Goal: Task Accomplishment & Management: Complete application form

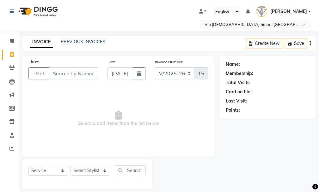
select select "8415"
select select "service"
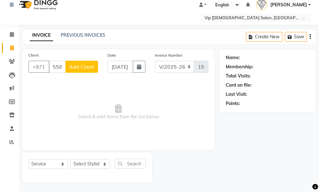
type input "558259737"
click at [83, 68] on span "Add Client" at bounding box center [81, 67] width 25 height 6
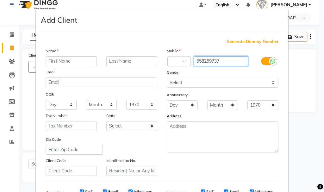
click at [208, 60] on input "558259737" at bounding box center [221, 61] width 55 height 10
click at [65, 62] on input "text" at bounding box center [71, 61] width 51 height 10
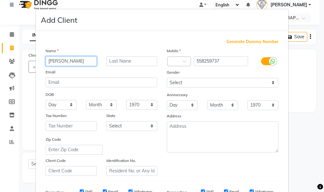
type input "[PERSON_NAME]"
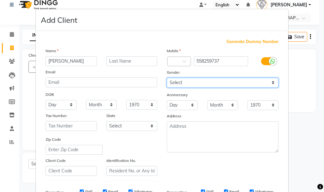
click at [188, 80] on select "Select [DEMOGRAPHIC_DATA] [DEMOGRAPHIC_DATA] Other Prefer Not To Say" at bounding box center [223, 83] width 112 height 10
click at [167, 78] on select "Select [DEMOGRAPHIC_DATA] [DEMOGRAPHIC_DATA] Other Prefer Not To Say" at bounding box center [223, 83] width 112 height 10
click at [240, 81] on select "Select [DEMOGRAPHIC_DATA] [DEMOGRAPHIC_DATA] Other Prefer Not To Say" at bounding box center [223, 83] width 112 height 10
select select "[DEMOGRAPHIC_DATA]"
click at [167, 78] on select "Select [DEMOGRAPHIC_DATA] [DEMOGRAPHIC_DATA] Other Prefer Not To Say" at bounding box center [223, 83] width 112 height 10
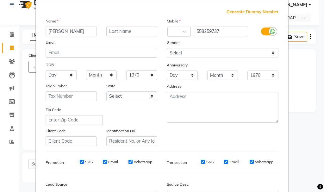
scroll to position [100, 0]
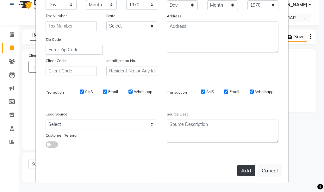
click at [241, 170] on button "Add" at bounding box center [246, 170] width 18 height 11
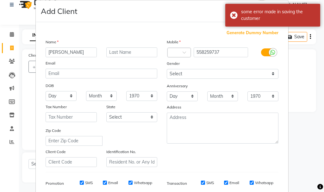
scroll to position [0, 0]
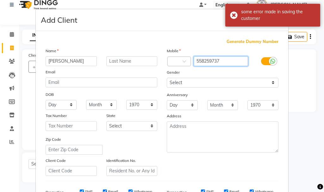
click at [205, 59] on input "558259737" at bounding box center [221, 61] width 55 height 10
click at [206, 58] on input "558259737" at bounding box center [221, 61] width 55 height 10
click at [181, 57] on div "Country Code ×" at bounding box center [178, 61] width 23 height 9
click at [208, 57] on input "558259737" at bounding box center [221, 61] width 55 height 10
click at [206, 58] on input "558259737" at bounding box center [221, 61] width 55 height 10
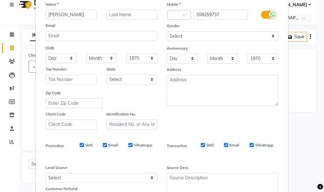
scroll to position [100, 0]
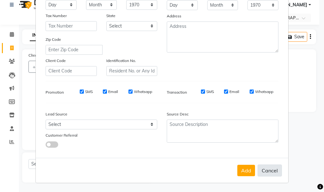
click at [269, 169] on button "Cancel" at bounding box center [269, 170] width 24 height 12
select select
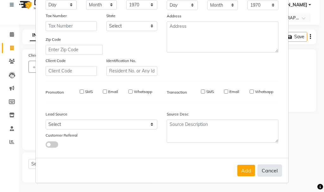
select select
checkbox input "false"
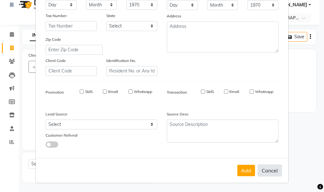
checkbox input "false"
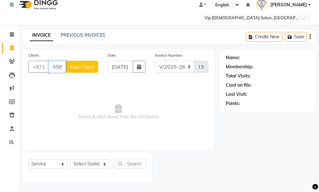
click at [56, 71] on input "558259737" at bounding box center [57, 67] width 17 height 12
click at [58, 69] on input "558259737" at bounding box center [57, 67] width 17 height 12
click at [59, 69] on input "558259737" at bounding box center [57, 67] width 17 height 12
click at [82, 69] on span "Add Client" at bounding box center [81, 67] width 25 height 6
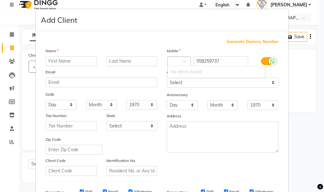
click at [177, 61] on div at bounding box center [179, 62] width 23 height 7
click at [183, 63] on span at bounding box center [186, 63] width 8 height 7
click at [182, 65] on span at bounding box center [186, 63] width 8 height 7
click at [178, 64] on ng-select "Country Code × No items found" at bounding box center [179, 61] width 24 height 10
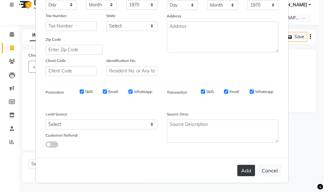
click at [247, 169] on button "Add" at bounding box center [246, 170] width 18 height 11
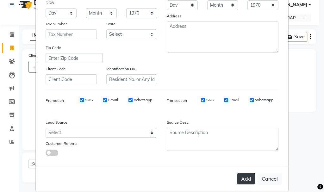
scroll to position [108, 0]
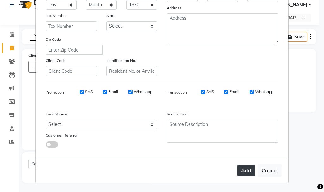
click at [249, 172] on button "Add" at bounding box center [246, 170] width 18 height 11
click at [280, 170] on div "Add Cancel" at bounding box center [162, 170] width 252 height 25
click at [270, 172] on button "Cancel" at bounding box center [269, 170] width 24 height 12
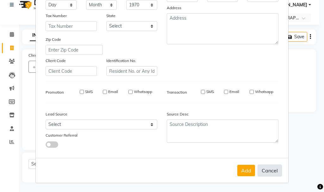
select select
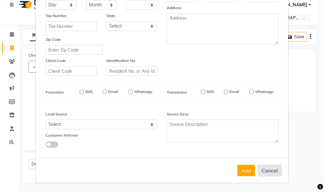
select select
checkbox input "false"
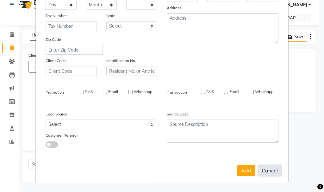
checkbox input "false"
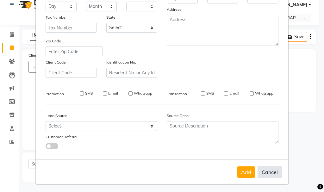
click at [273, 172] on div "Add Cancel" at bounding box center [162, 171] width 252 height 25
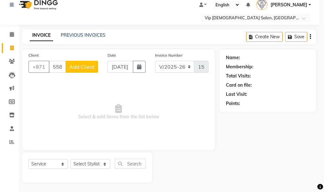
click at [275, 168] on ngb-modal-window "Add Client Generate Dummy Number Name Email DOB Day 01 02 03 04 05 06 07 08 09 …" at bounding box center [162, 96] width 324 height 192
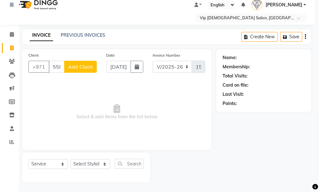
click at [276, 164] on div "Name: Membership: Total Visits: Card on file: Last Visit: Points:" at bounding box center [266, 115] width 100 height 133
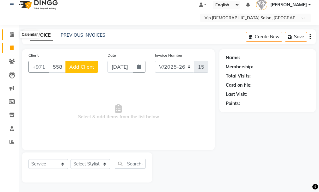
click at [11, 37] on span at bounding box center [11, 34] width 11 height 7
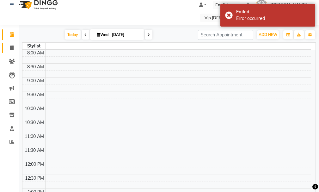
click at [15, 49] on span at bounding box center [11, 48] width 11 height 7
select select "service"
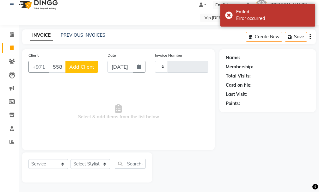
type input "558259737"
click at [77, 66] on span "Add Client" at bounding box center [81, 67] width 25 height 6
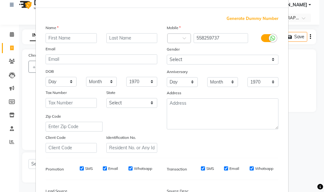
scroll to position [100, 0]
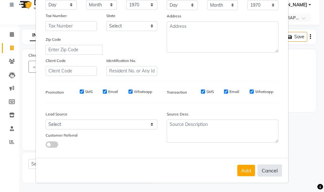
click at [268, 170] on button "Cancel" at bounding box center [269, 170] width 24 height 12
select select
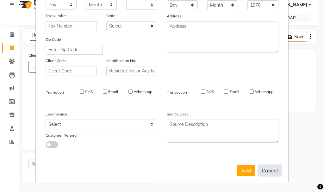
select select
checkbox input "false"
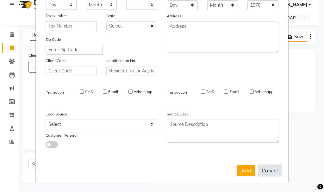
checkbox input "false"
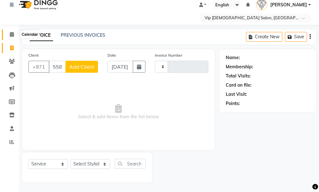
click at [12, 35] on icon at bounding box center [12, 34] width 4 height 5
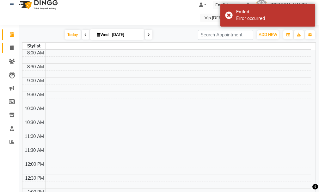
click at [9, 49] on span at bounding box center [11, 48] width 11 height 7
select select "service"
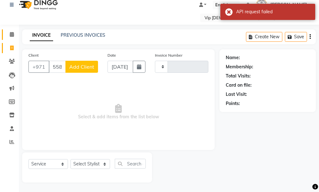
type input "558259737"
click at [10, 36] on icon at bounding box center [12, 34] width 4 height 5
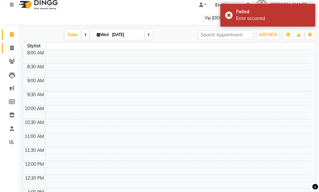
click at [13, 49] on icon at bounding box center [11, 48] width 3 height 5
select select "service"
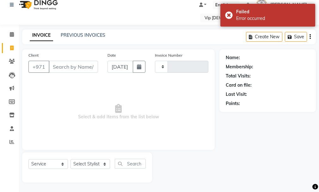
click at [62, 64] on input "Client" at bounding box center [73, 67] width 49 height 12
type input "558259737"
click at [77, 65] on span "Add Client" at bounding box center [81, 67] width 25 height 6
